Goal: Task Accomplishment & Management: Use online tool/utility

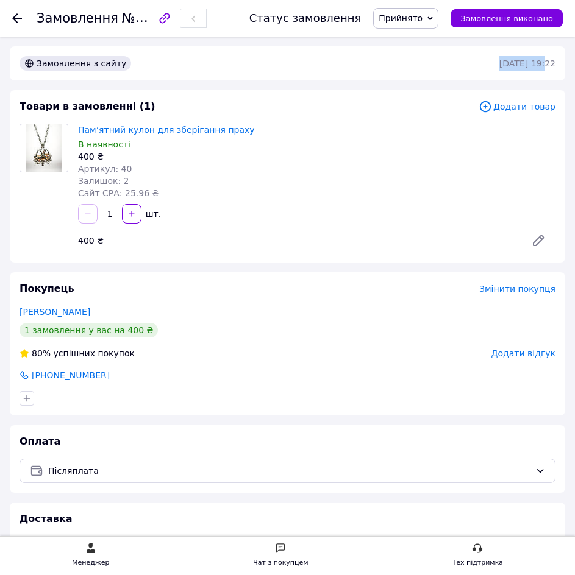
drag, startPoint x: 489, startPoint y: 66, endPoint x: 528, endPoint y: 67, distance: 39.0
click at [528, 67] on time "10.08.2025 | 19:22" at bounding box center [527, 64] width 56 height 10
copy time "10.08.2025"
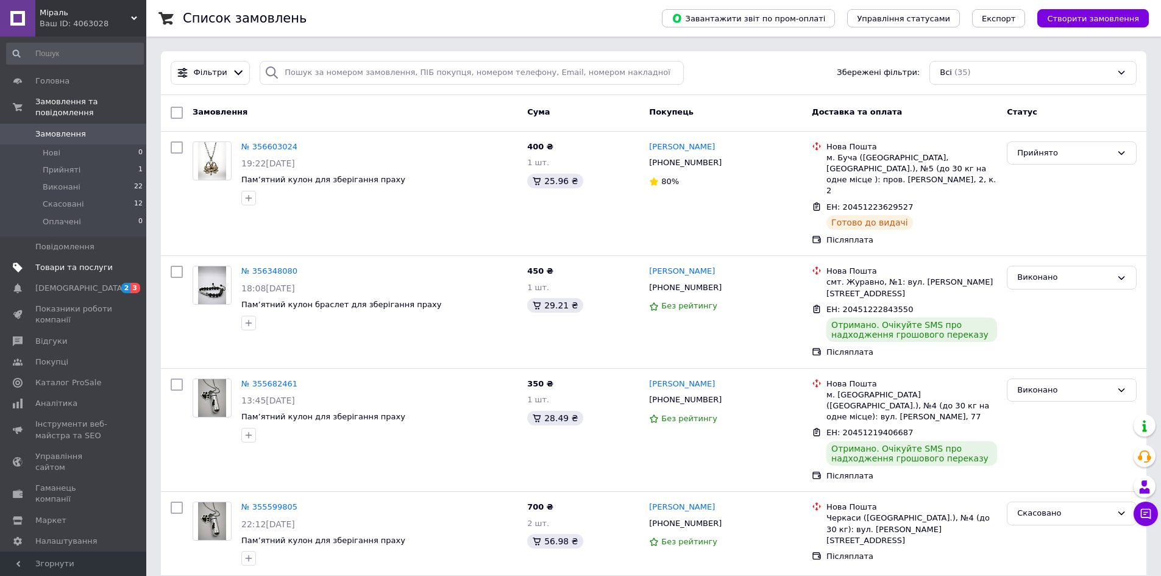
click at [76, 262] on span "Товари та послуги" at bounding box center [73, 267] width 77 height 11
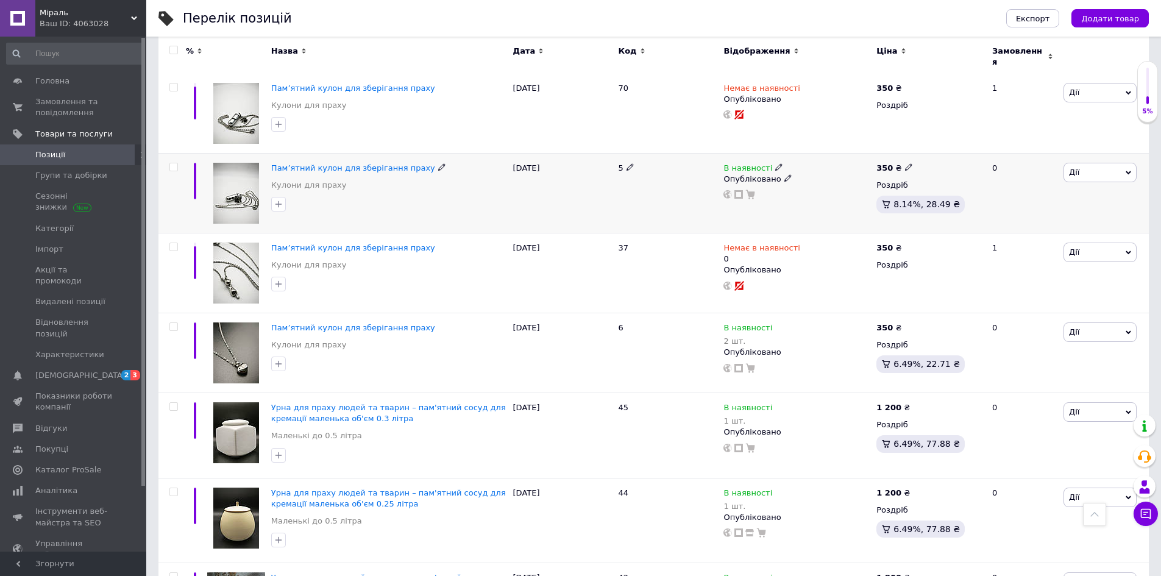
scroll to position [610, 0]
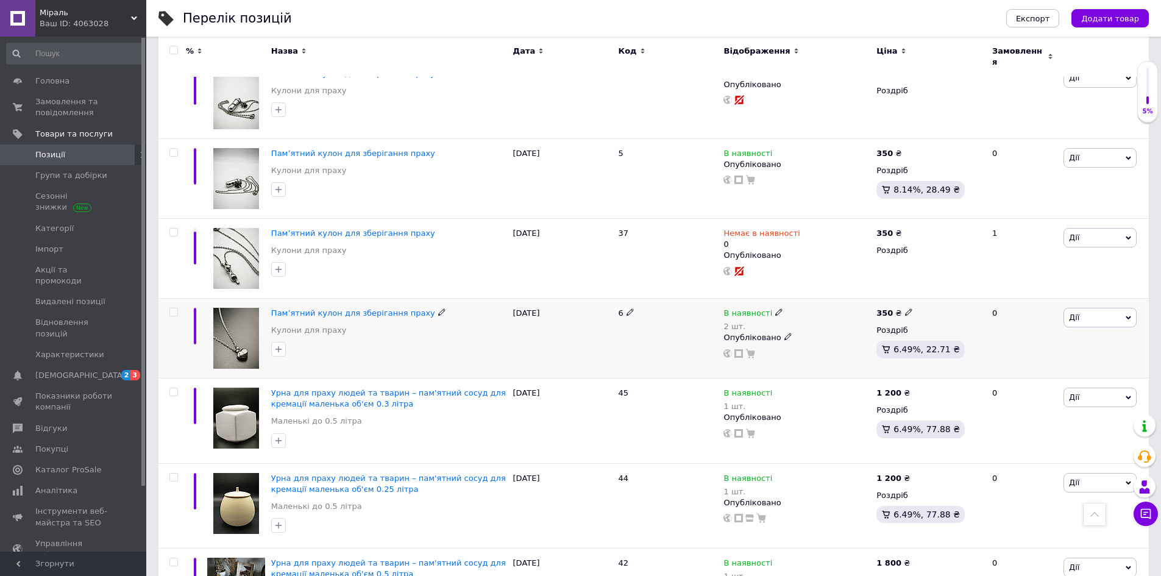
click at [1090, 308] on span "Дії" at bounding box center [1100, 318] width 73 height 20
click at [1089, 369] on li "Копіювати" at bounding box center [1056, 375] width 162 height 17
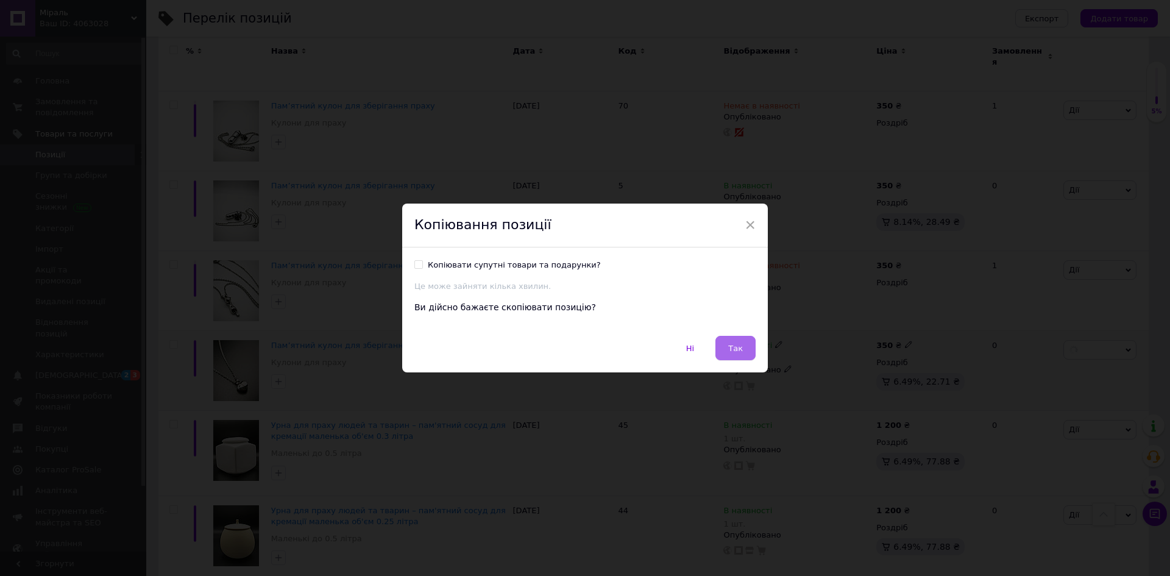
click at [725, 353] on button "Так" at bounding box center [736, 348] width 40 height 24
